Goal: Information Seeking & Learning: Get advice/opinions

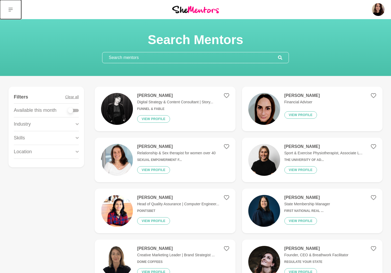
click at [11, 9] on icon at bounding box center [10, 10] width 4 height 4
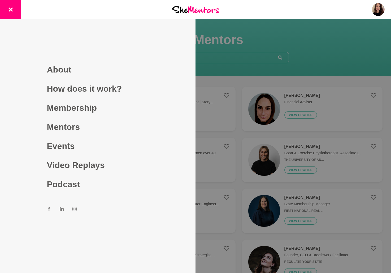
click at [212, 63] on div at bounding box center [195, 136] width 391 height 273
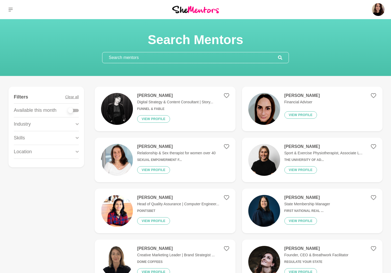
click at [195, 54] on input "text" at bounding box center [191, 57] width 176 height 11
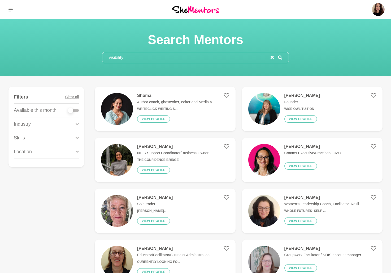
type input "visibility"
click at [198, 116] on div "Shoma Author coach, ghostwriter, editor and Media V... WriteClick Writing S... …" at bounding box center [174, 109] width 82 height 32
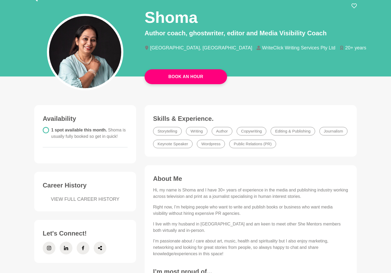
scroll to position [35, 0]
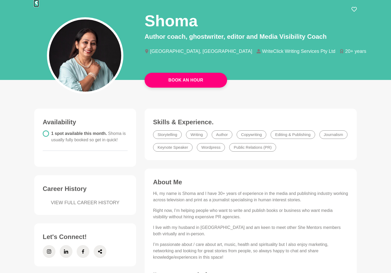
click at [37, 3] on icon at bounding box center [36, 3] width 4 height 4
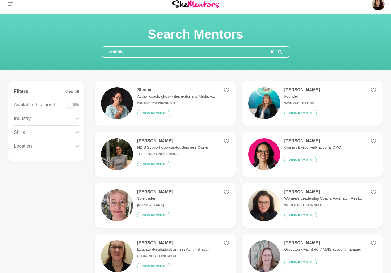
scroll to position [28, 0]
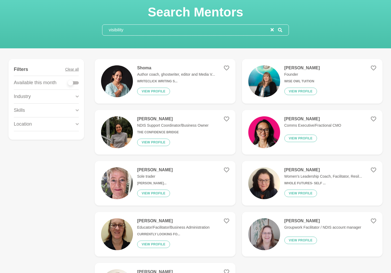
click at [148, 29] on input "visibility" at bounding box center [187, 30] width 168 height 11
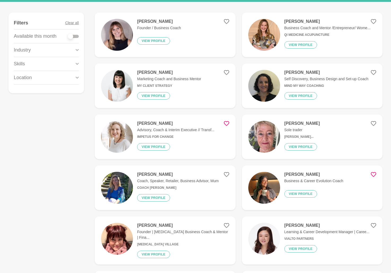
scroll to position [31, 0]
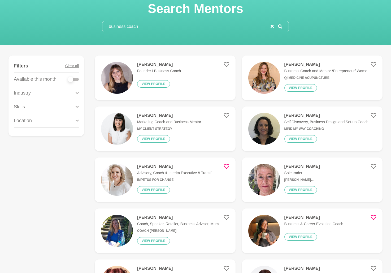
type input "business coach"
click at [74, 79] on div at bounding box center [73, 79] width 11 height 3
checkbox input "true"
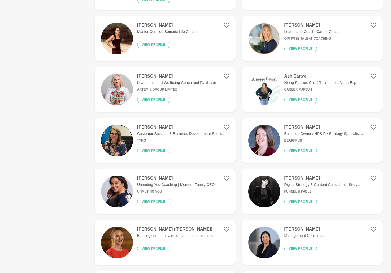
scroll to position [176, 0]
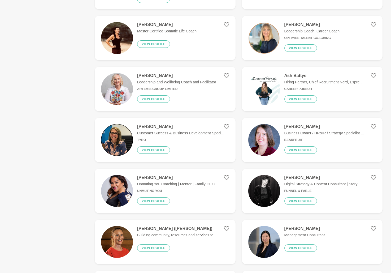
click at [288, 189] on h6 "Funnel & Fable" at bounding box center [323, 191] width 76 height 4
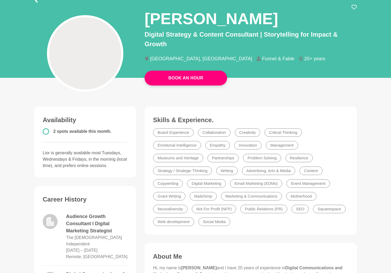
scroll to position [228, 0]
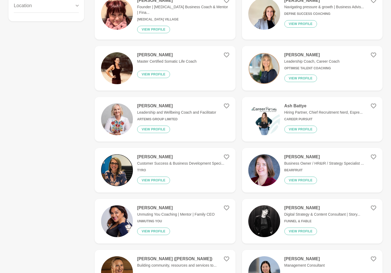
scroll to position [265, 0]
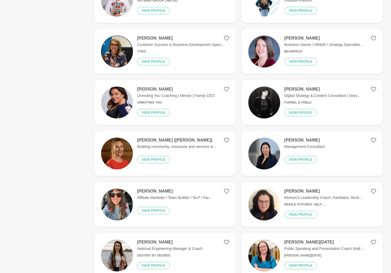
click at [192, 93] on p "Unmuting You Coaching | Mentor | Family CEO" at bounding box center [176, 96] width 78 height 6
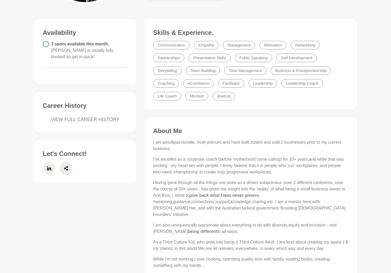
scroll to position [129, 0]
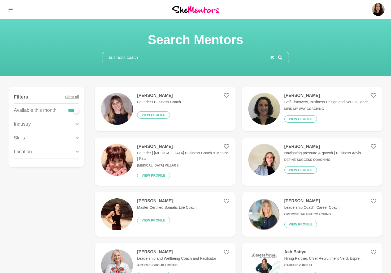
click at [164, 58] on input "business coach" at bounding box center [187, 57] width 168 height 11
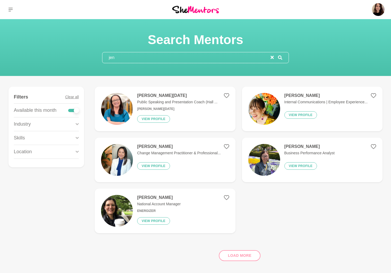
type input "jen"
click at [74, 112] on div at bounding box center [73, 110] width 11 height 7
click at [73, 110] on div at bounding box center [73, 110] width 11 height 3
checkbox input "false"
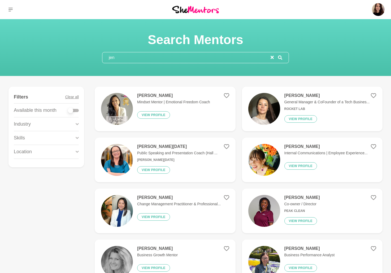
click at [123, 60] on input "jen" at bounding box center [187, 57] width 168 height 11
click at [133, 98] on div "Jen Gautier Mindset Mentor | Emotional Freedom Coach View profile" at bounding box center [171, 109] width 77 height 32
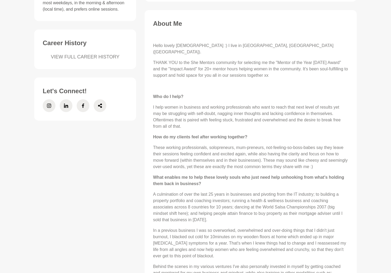
scroll to position [206, 0]
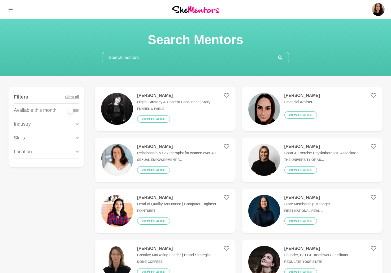
click at [130, 59] on input "text" at bounding box center [191, 57] width 176 height 11
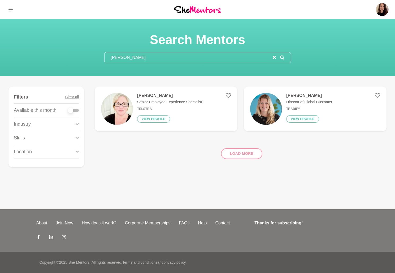
type input "[PERSON_NAME]"
click at [138, 113] on div "[PERSON_NAME] Senior Employee Experience Specialist Telstra View profile" at bounding box center [167, 109] width 69 height 32
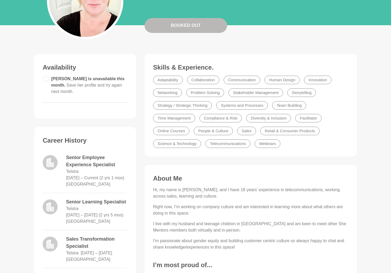
scroll to position [90, 0]
click at [212, 128] on li "People & Culture" at bounding box center [213, 130] width 39 height 8
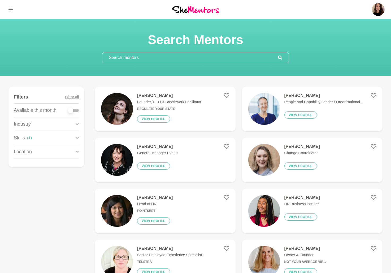
click at [262, 211] on img at bounding box center [265, 211] width 32 height 32
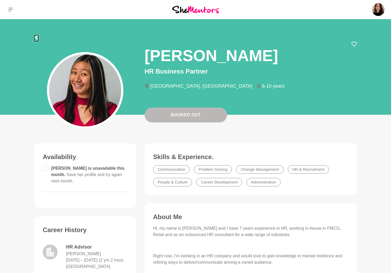
click at [38, 37] on icon at bounding box center [36, 37] width 4 height 4
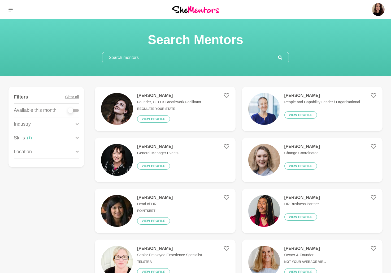
click at [74, 109] on div at bounding box center [73, 110] width 11 height 3
checkbox input "true"
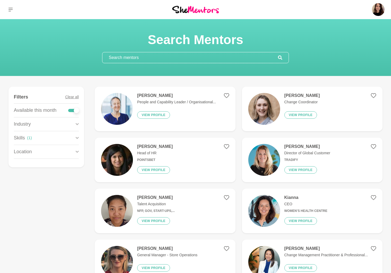
click at [170, 100] on p "People and Capability Leader / Organisational..." at bounding box center [176, 102] width 79 height 6
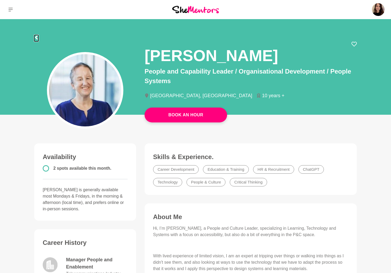
click at [37, 38] on icon at bounding box center [36, 37] width 4 height 4
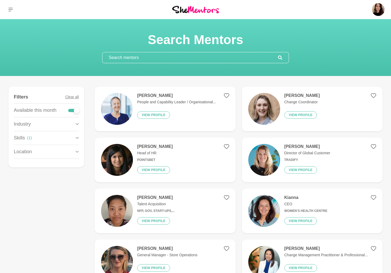
click at [122, 59] on input "text" at bounding box center [191, 57] width 176 height 11
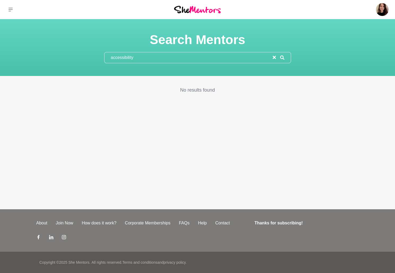
type input "accessibility"
click at [143, 58] on input "accessibility" at bounding box center [189, 57] width 168 height 11
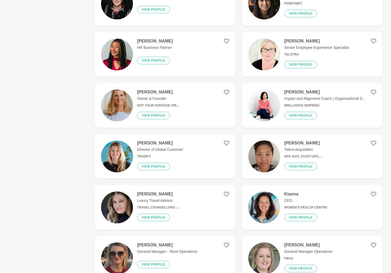
scroll to position [431, 0]
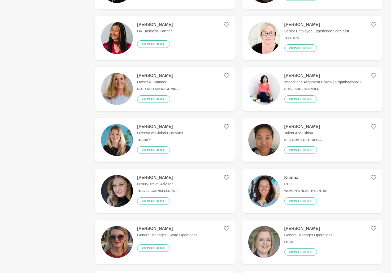
type input "culture"
